Goal: Information Seeking & Learning: Learn about a topic

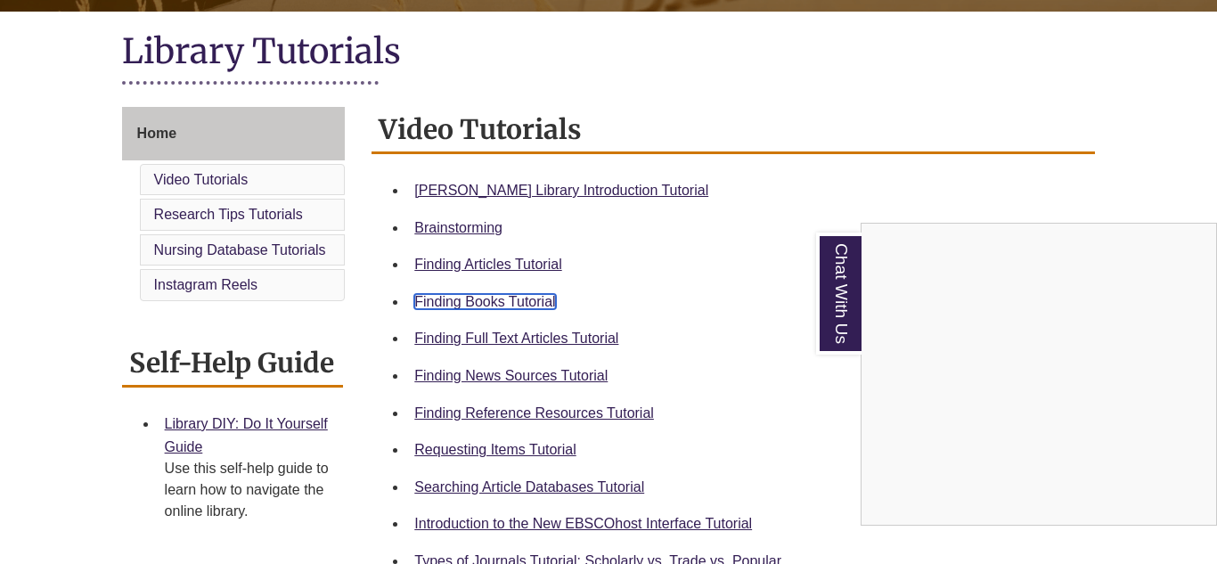
scroll to position [413, 0]
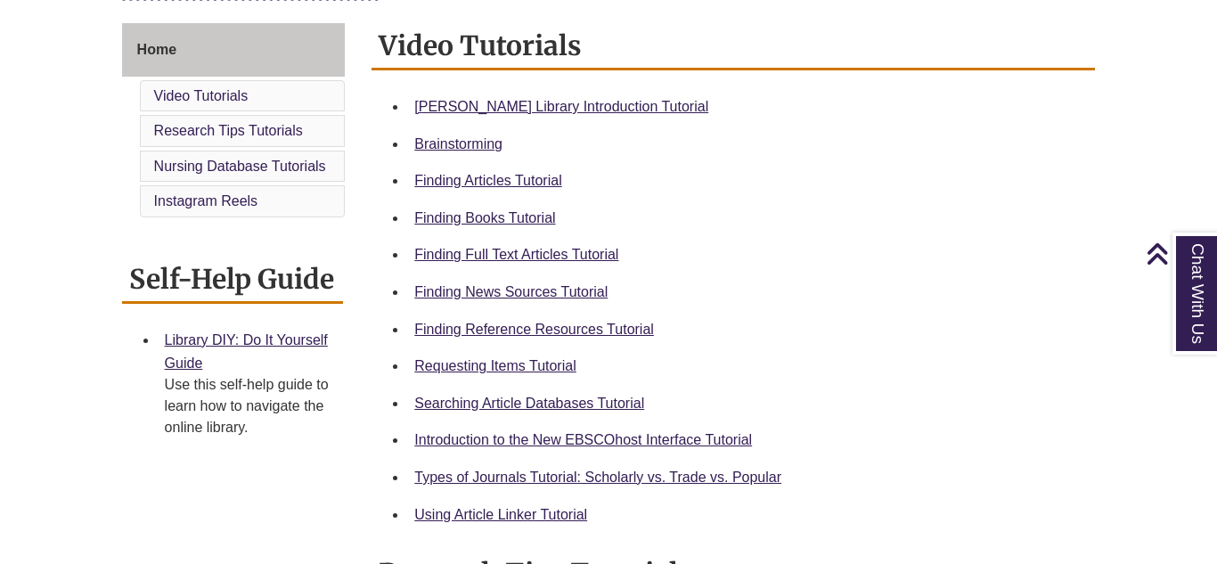
scroll to position [477, 0]
click at [498, 372] on link "Requesting Items Tutorial" at bounding box center [494, 366] width 161 height 15
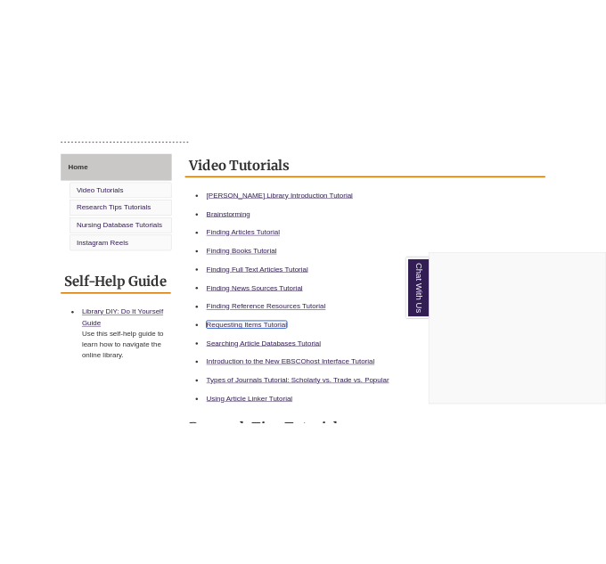
scroll to position [476, 0]
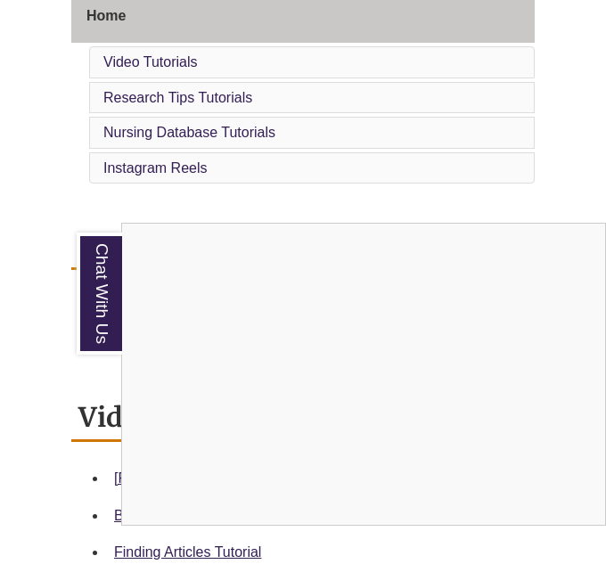
click at [560, 198] on div "Chat With Us" at bounding box center [303, 282] width 606 height 564
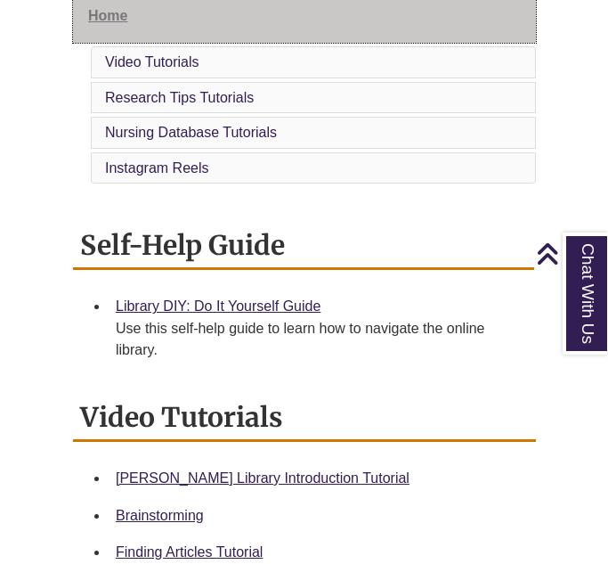
scroll to position [477, 0]
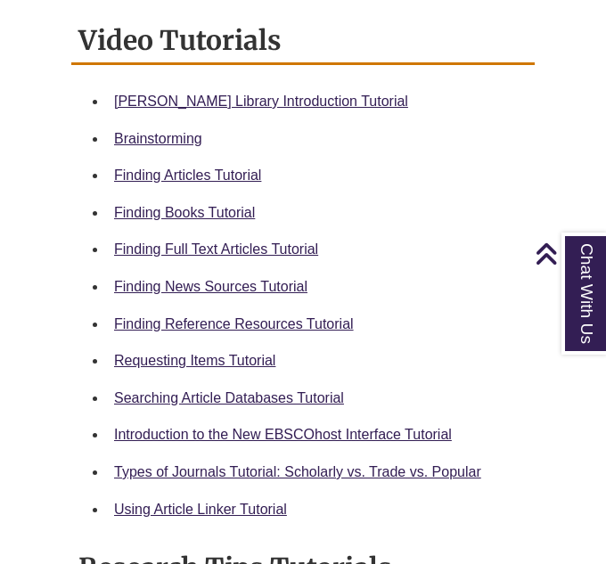
scroll to position [853, 0]
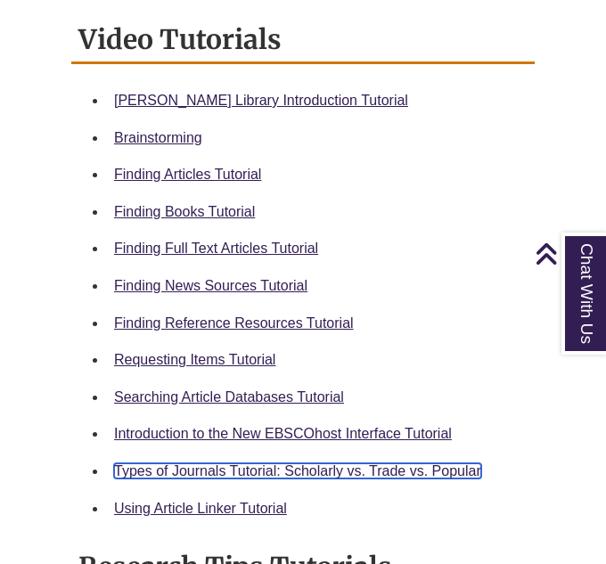
click at [209, 473] on link "Types of Journals Tutorial: Scholarly vs. Trade vs. Popular" at bounding box center [297, 470] width 367 height 15
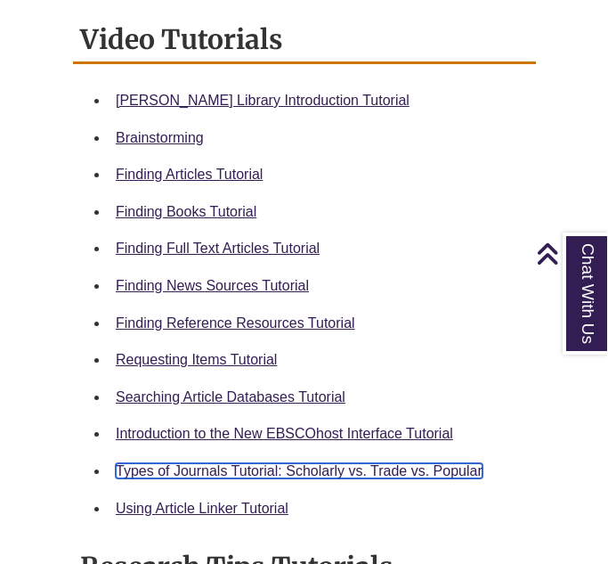
scroll to position [854, 0]
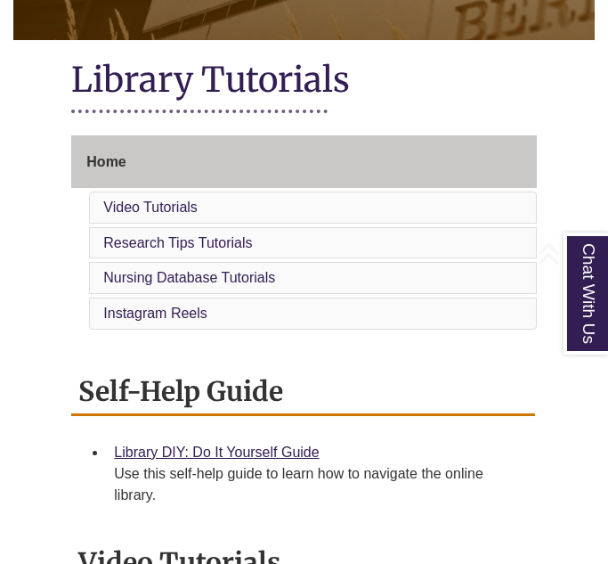
scroll to position [381, 0]
